Goal: Information Seeking & Learning: Learn about a topic

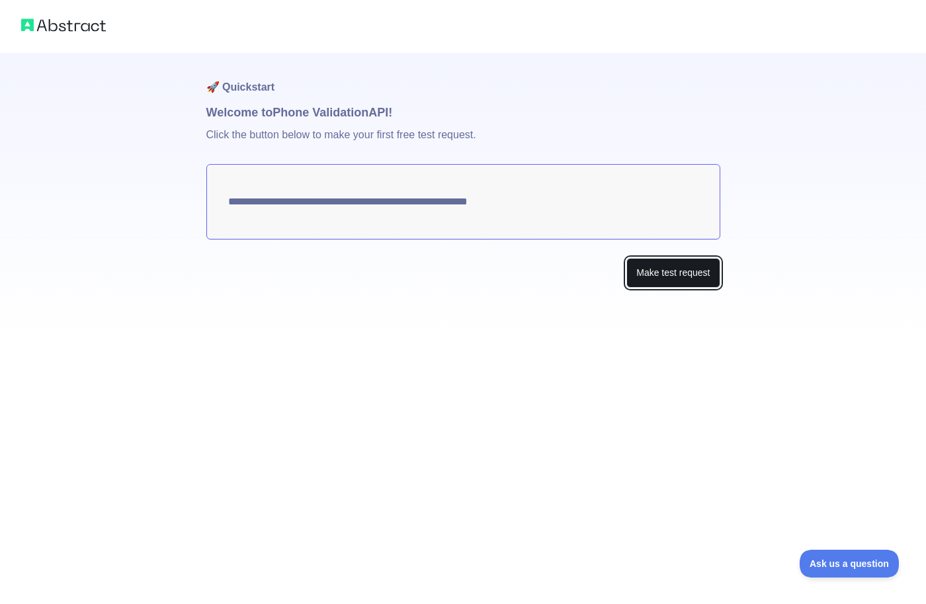
click at [670, 275] on button "Make test request" at bounding box center [672, 273] width 93 height 30
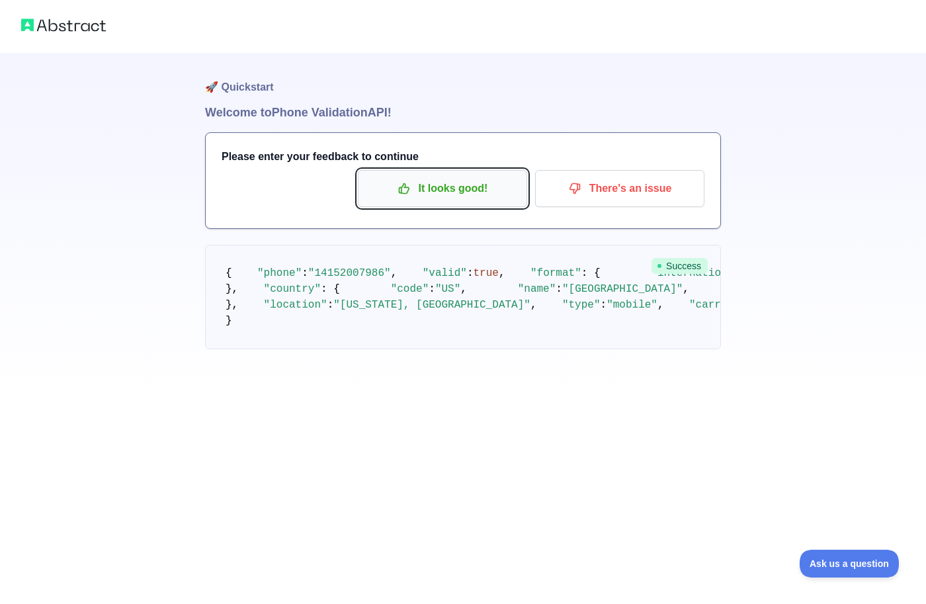
click at [447, 187] on p "It looks good!" at bounding box center [442, 188] width 149 height 22
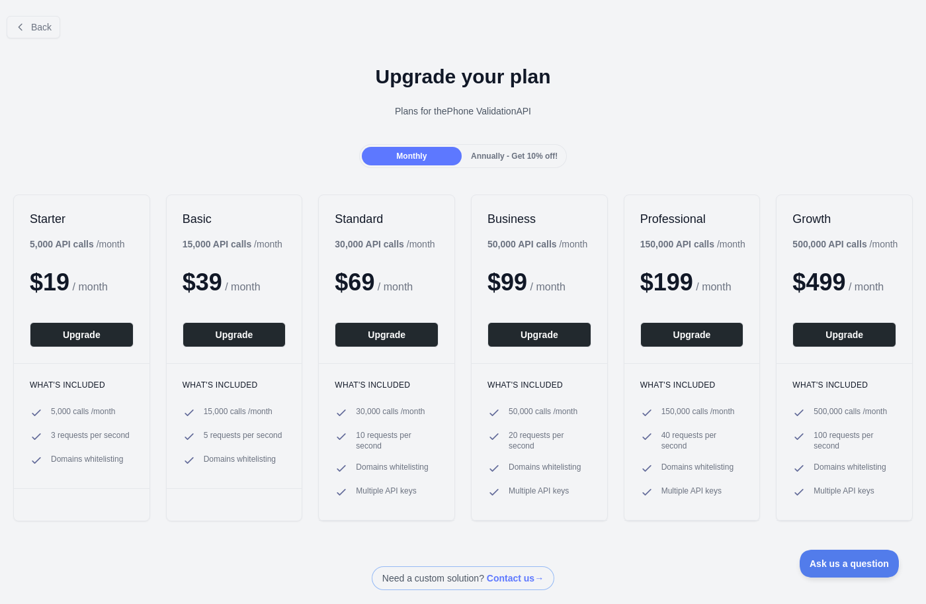
click at [501, 155] on span "Annually - Get 10% off!" at bounding box center [514, 155] width 87 height 9
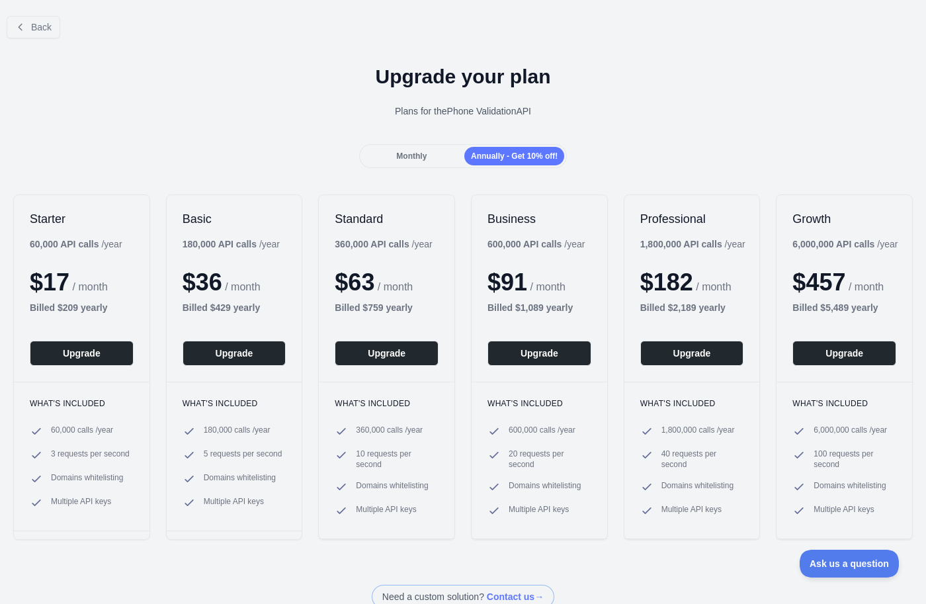
click at [418, 159] on span "Monthly" at bounding box center [411, 155] width 30 height 9
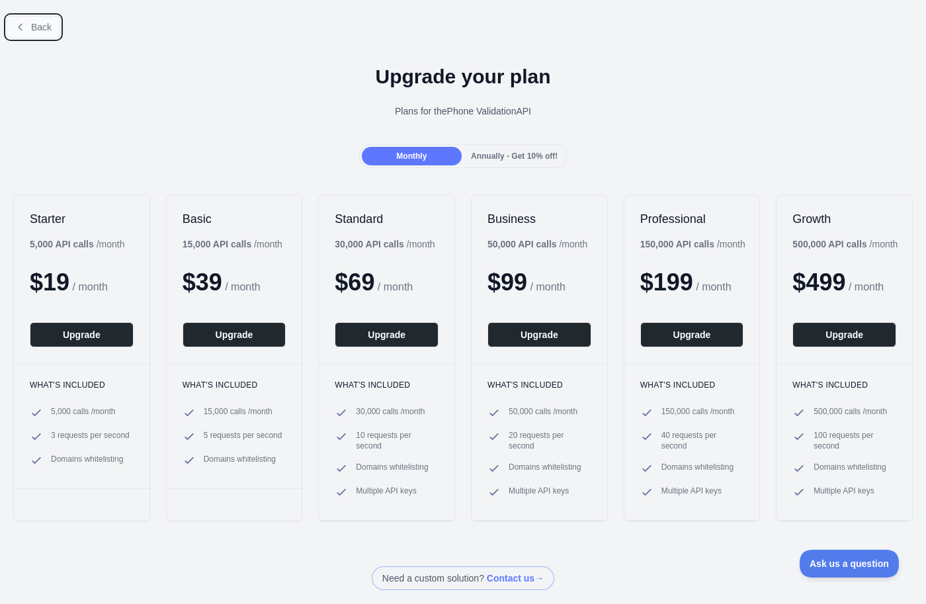
click at [37, 34] on button "Back" at bounding box center [34, 27] width 54 height 22
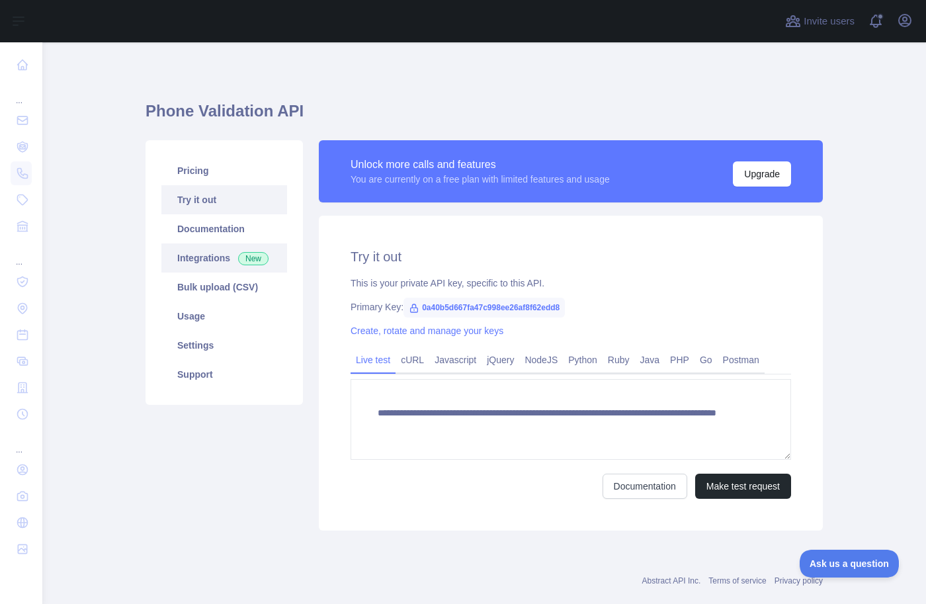
click at [208, 254] on link "Integrations New" at bounding box center [224, 257] width 126 height 29
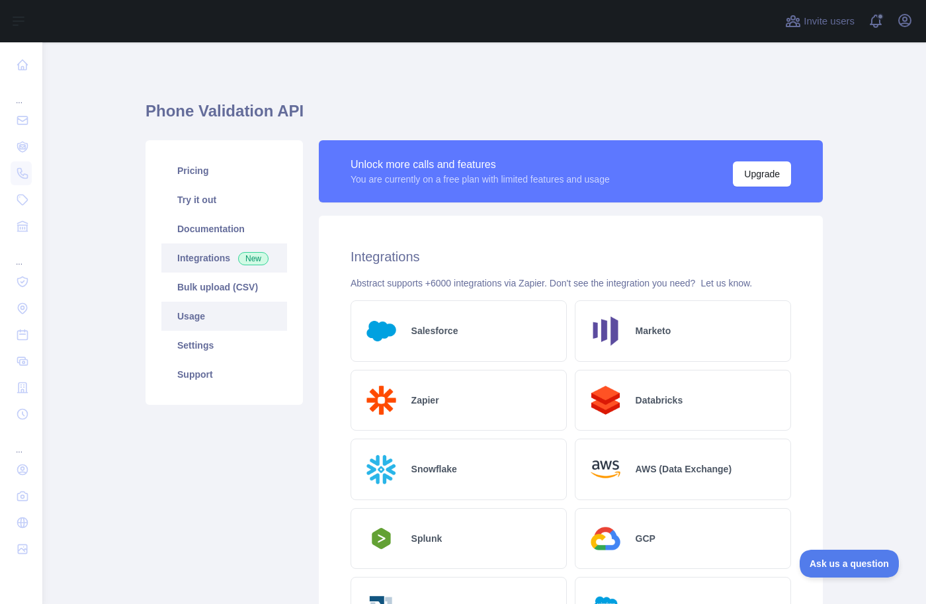
click at [202, 321] on link "Usage" at bounding box center [224, 316] width 126 height 29
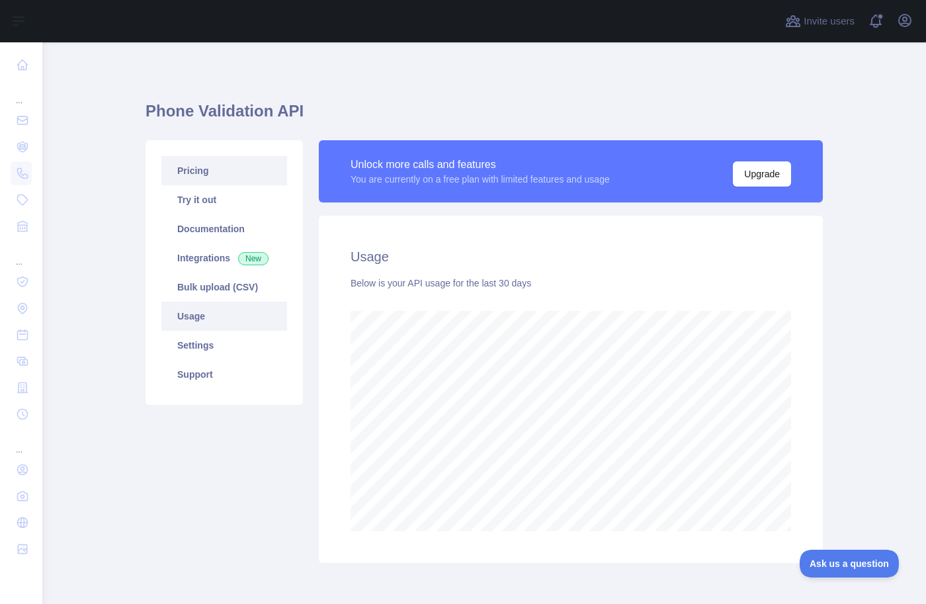
scroll to position [562, 874]
click at [218, 176] on link "Pricing" at bounding box center [224, 170] width 126 height 29
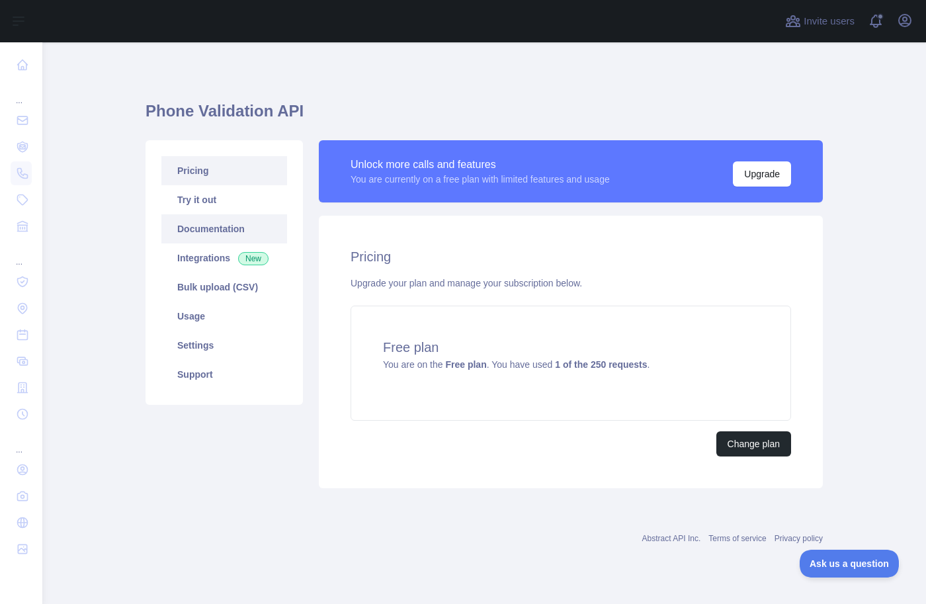
click at [210, 225] on link "Documentation" at bounding box center [224, 228] width 126 height 29
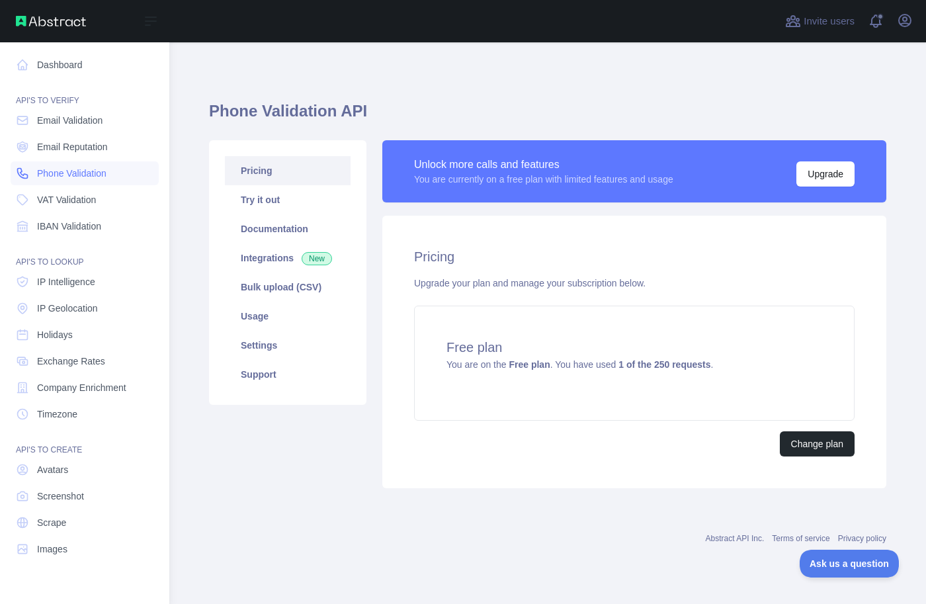
click at [73, 175] on span "Phone Validation" at bounding box center [71, 173] width 69 height 13
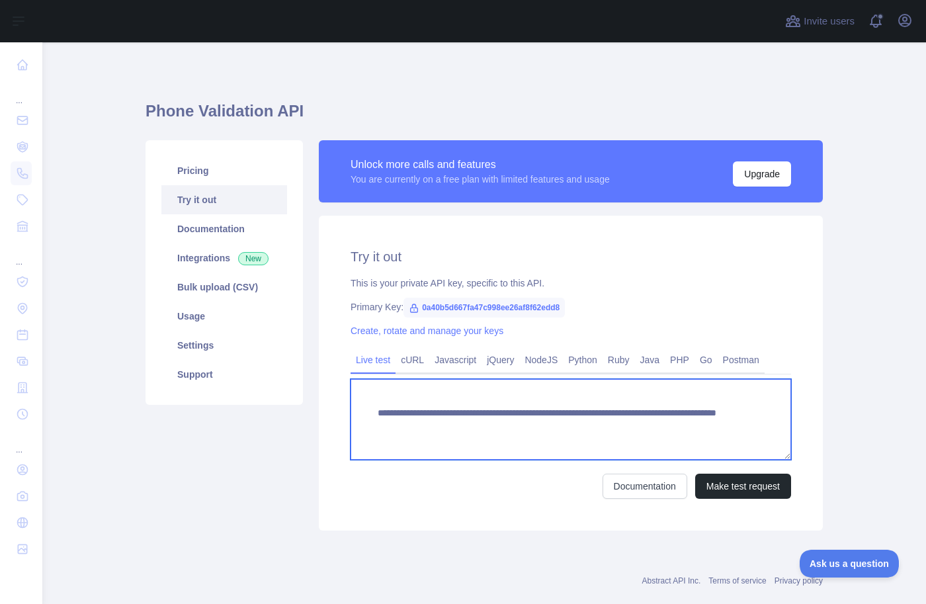
click at [685, 432] on textarea "**********" at bounding box center [571, 419] width 441 height 81
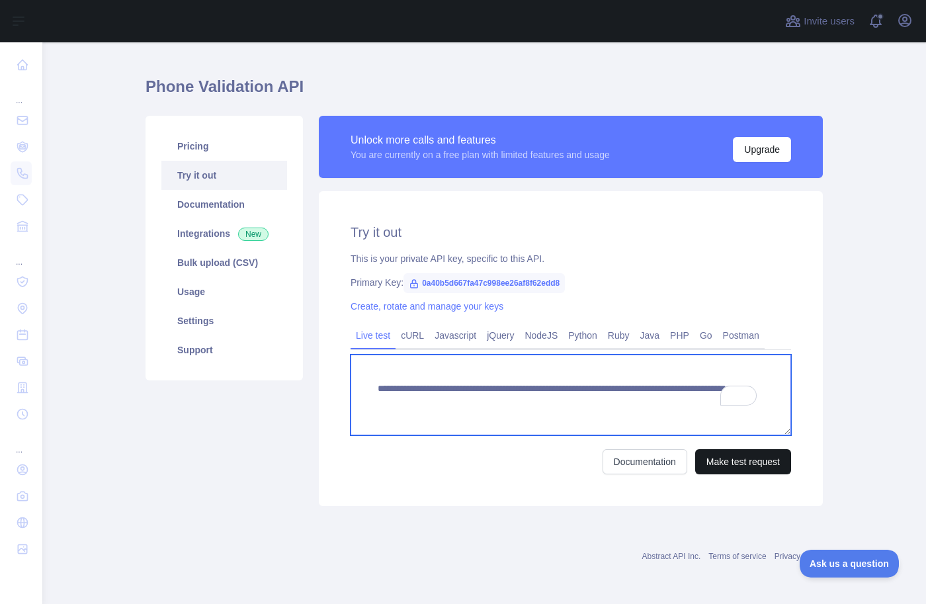
type textarea "**********"
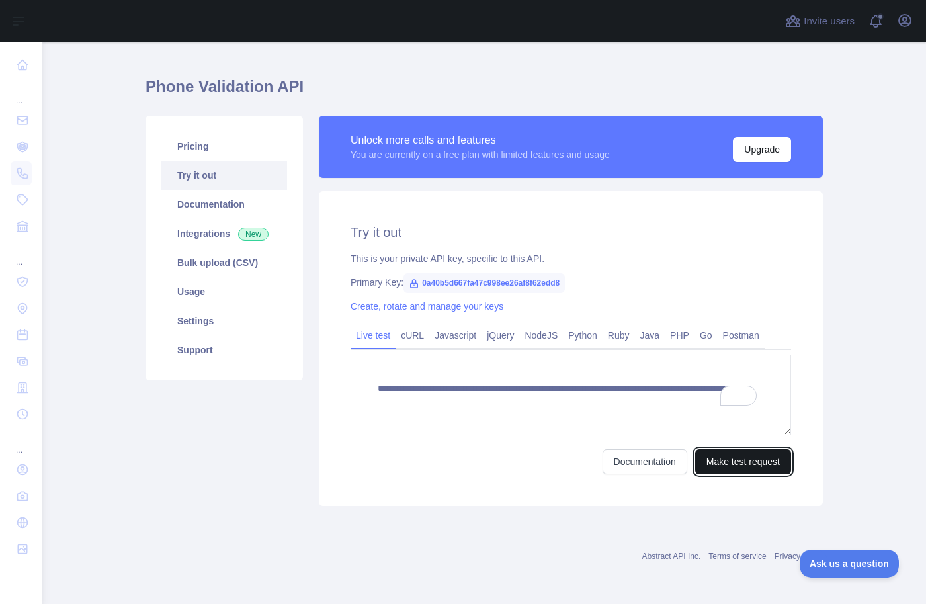
click at [741, 464] on button "Make test request" at bounding box center [743, 461] width 96 height 25
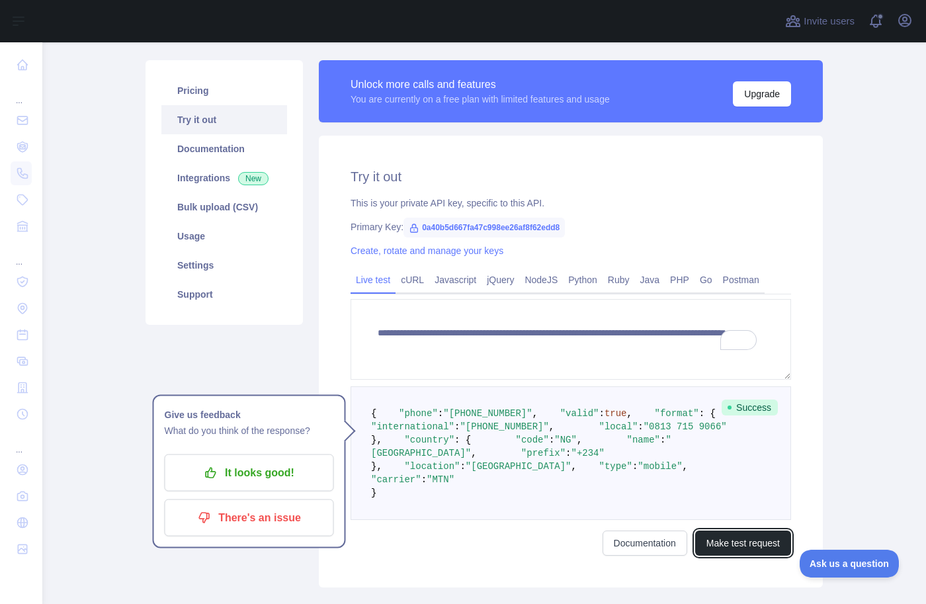
scroll to position [76, 0]
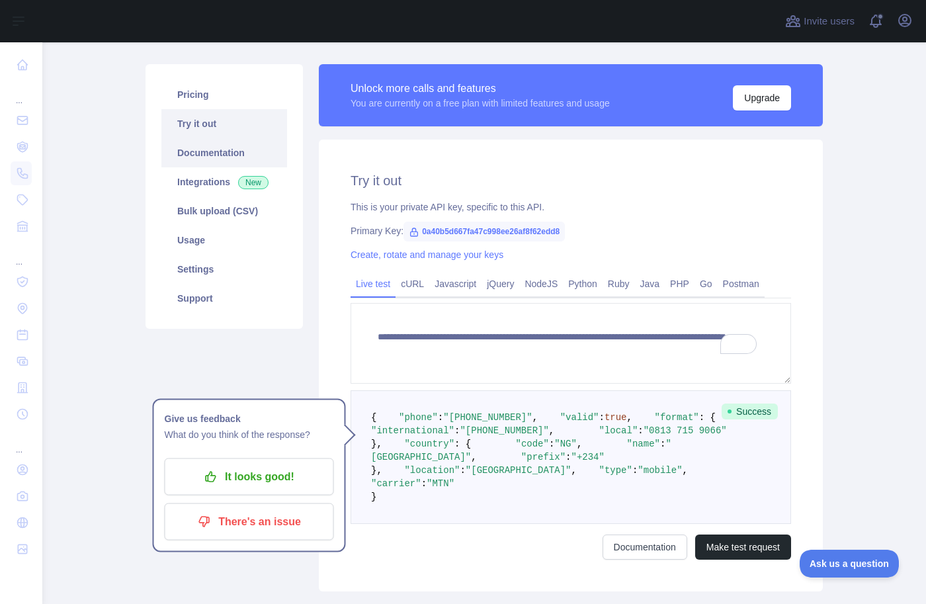
click at [218, 151] on link "Documentation" at bounding box center [224, 152] width 126 height 29
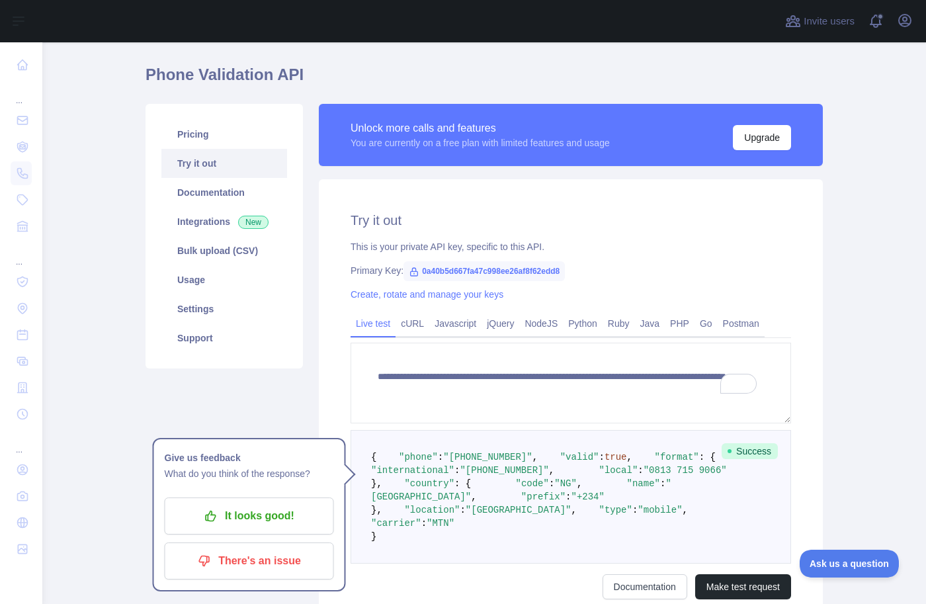
scroll to position [0, 0]
